Goal: Information Seeking & Learning: Learn about a topic

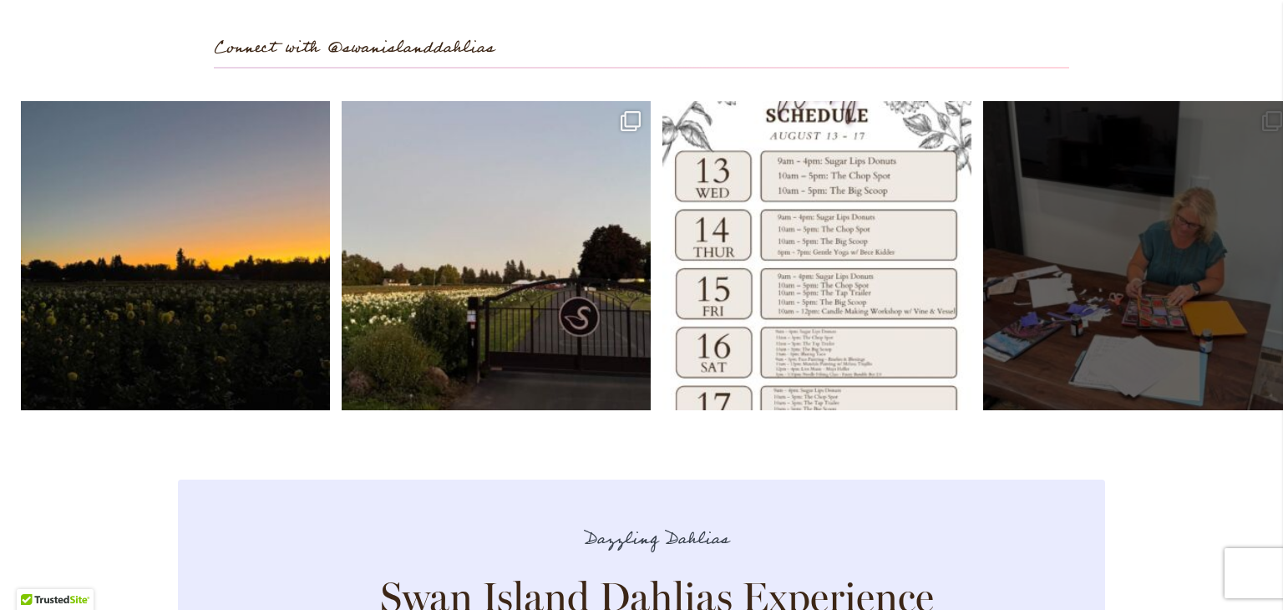
scroll to position [4866, 0]
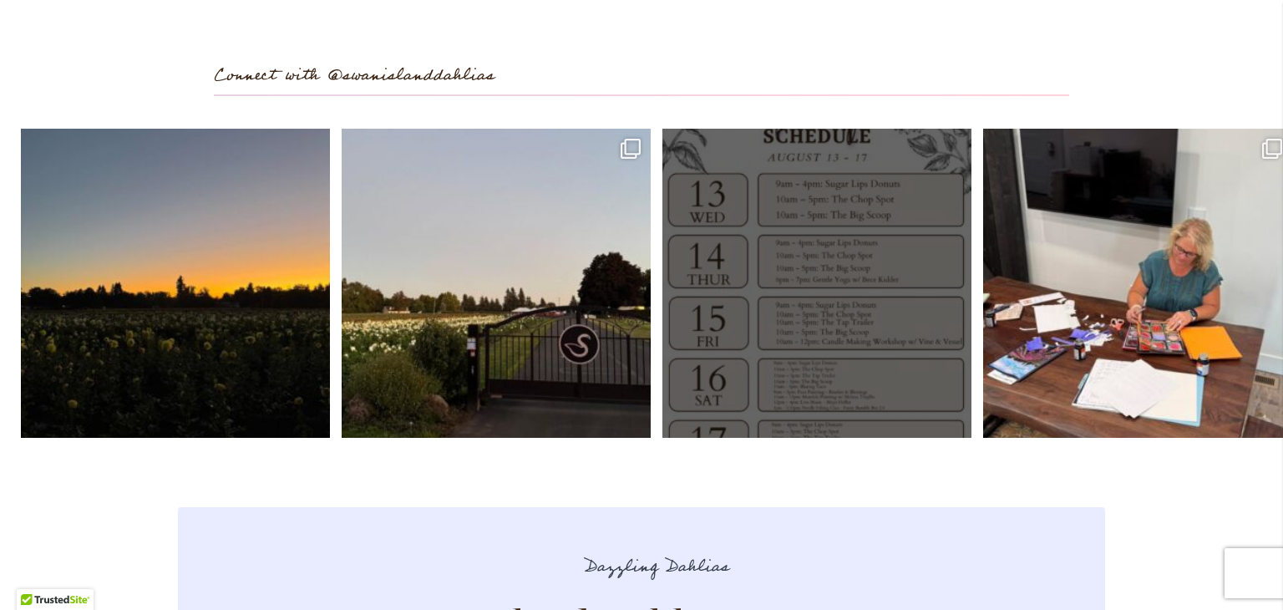
click at [741, 257] on link "Open" at bounding box center [817, 283] width 309 height 309
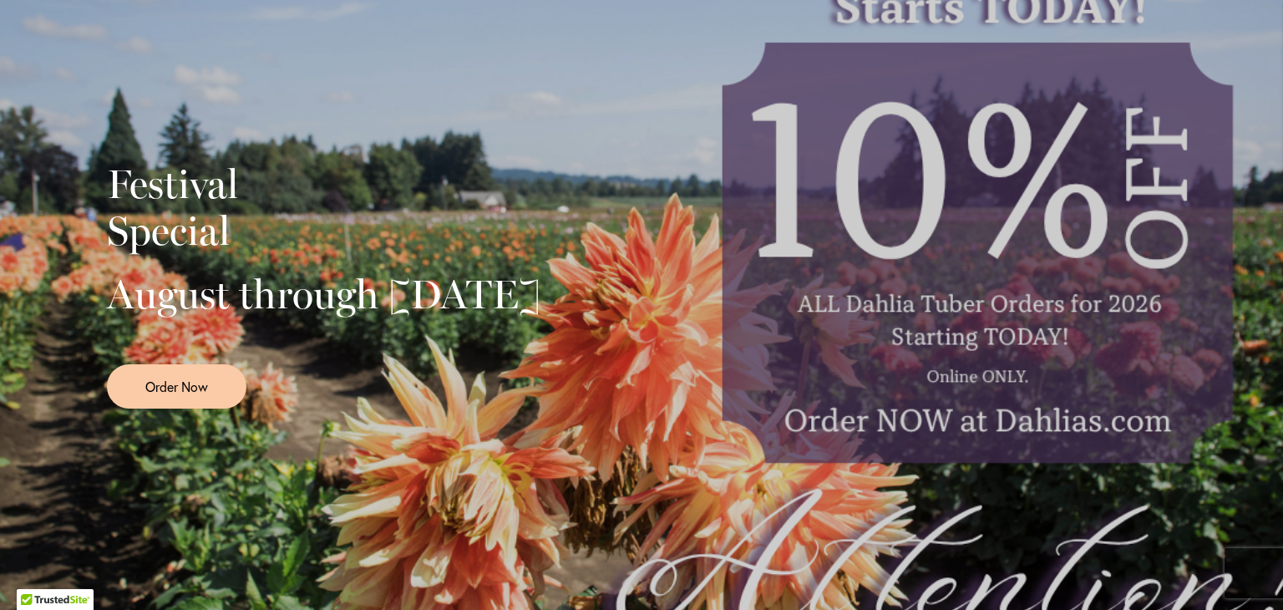
scroll to position [0, 0]
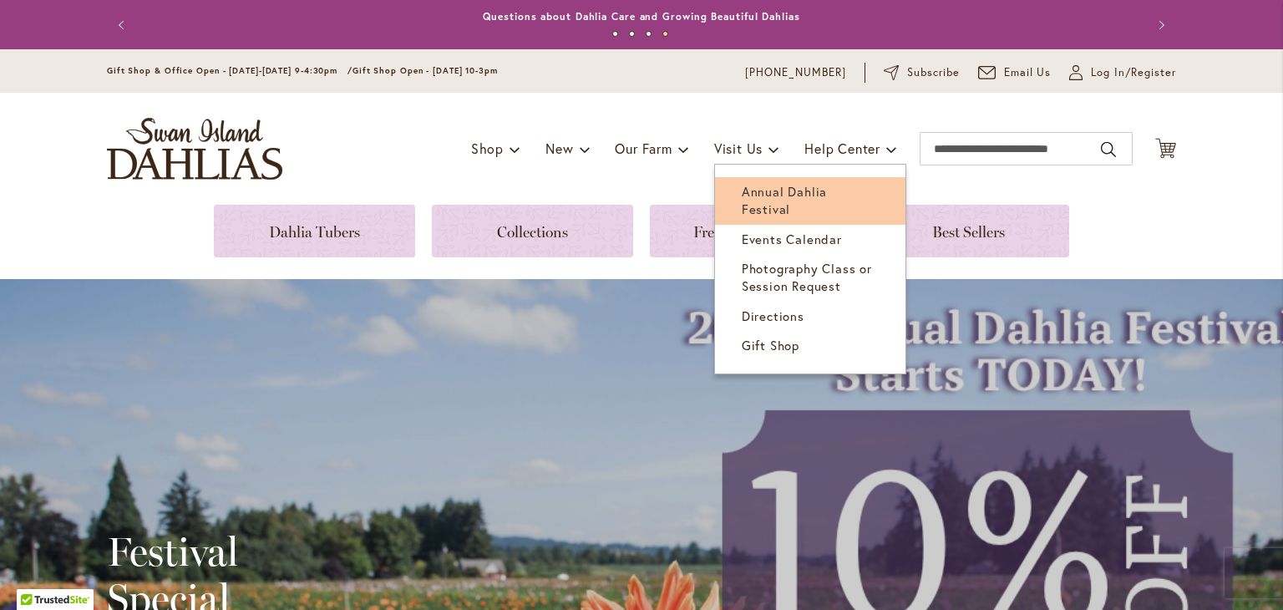
click at [755, 188] on span "Annual Dahlia Festival" at bounding box center [784, 200] width 85 height 34
